Goal: Information Seeking & Learning: Learn about a topic

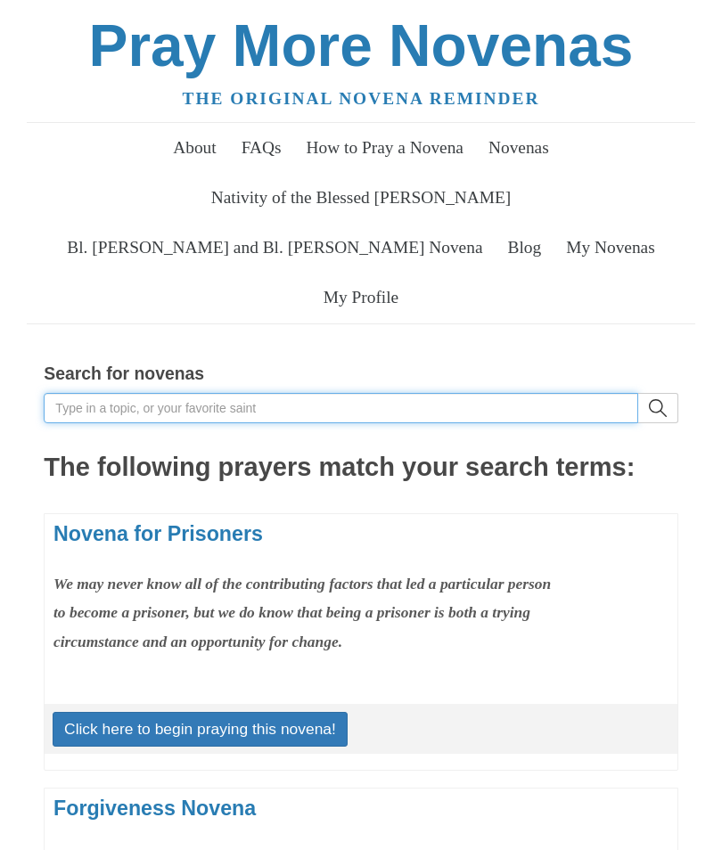
click at [223, 398] on input "Search for novenas" at bounding box center [341, 408] width 594 height 30
type input "Priesthood"
click at [658, 401] on button "search" at bounding box center [658, 408] width 40 height 30
